Goal: Navigation & Orientation: Go to known website

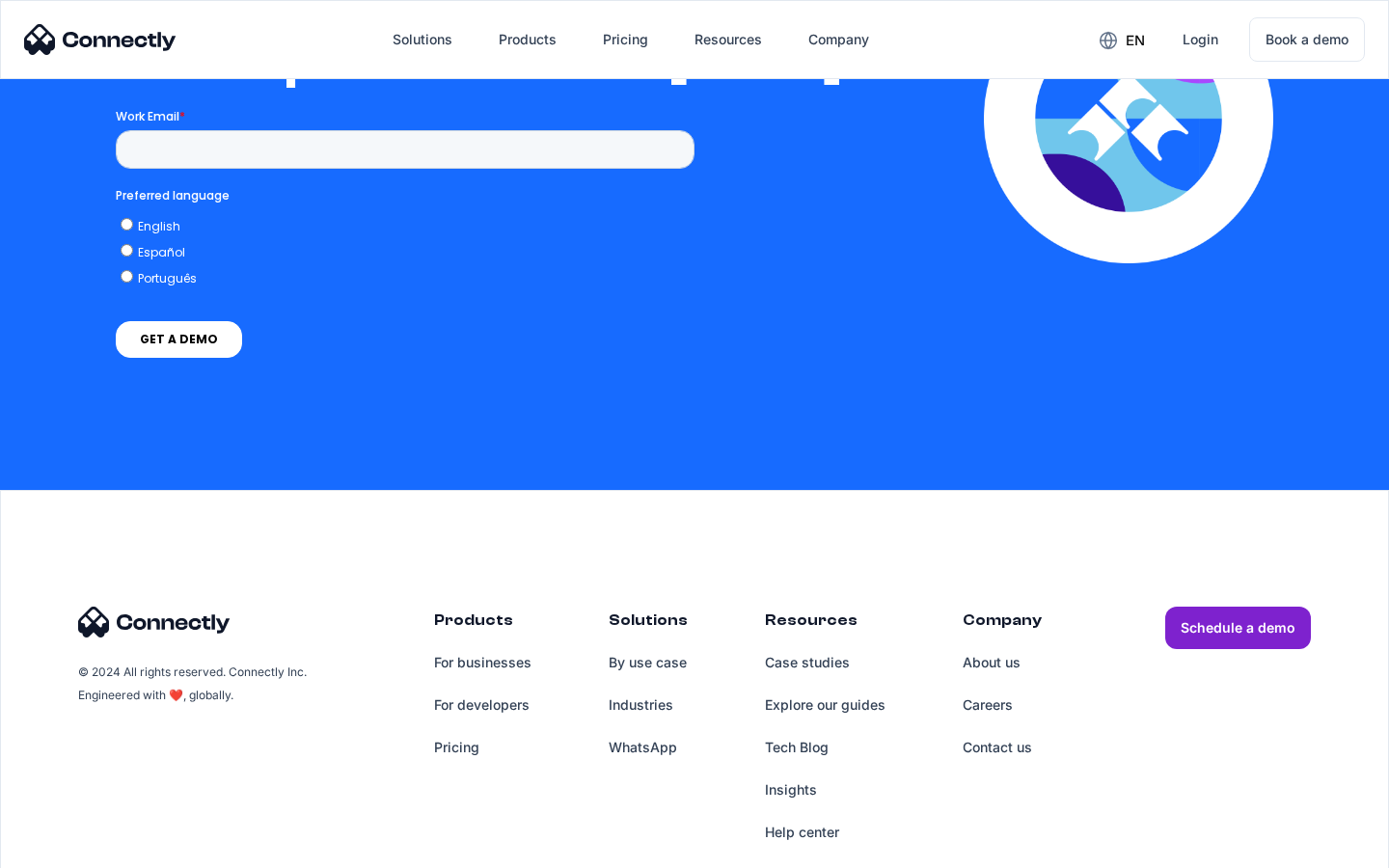
scroll to position [4216, 0]
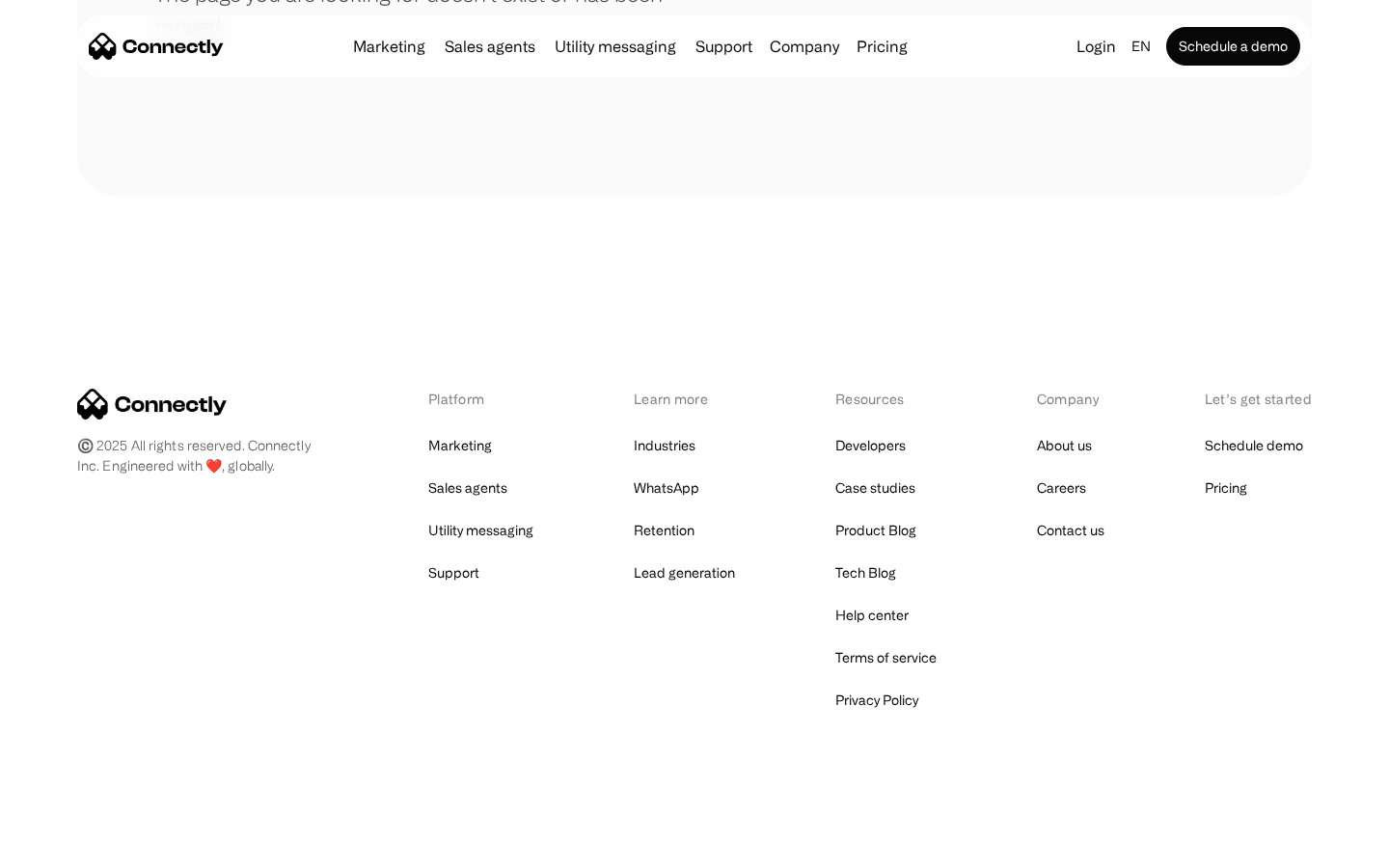
scroll to position [352, 0]
